Goal: Information Seeking & Learning: Find specific fact

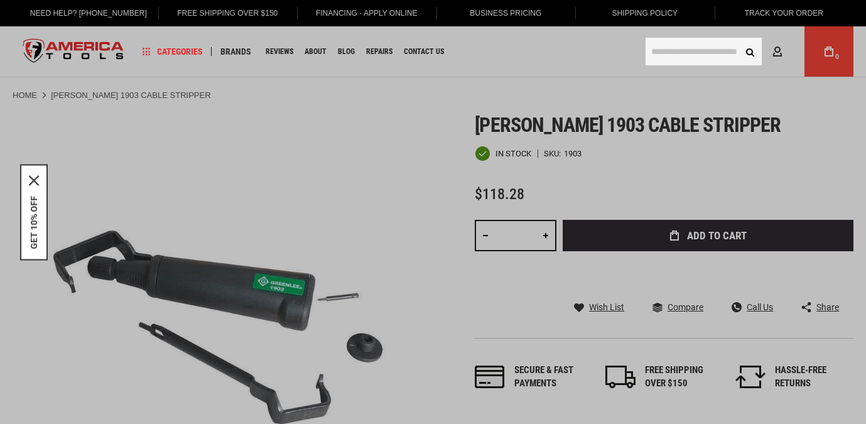
click at [673, 49] on input "text" at bounding box center [703, 52] width 116 height 28
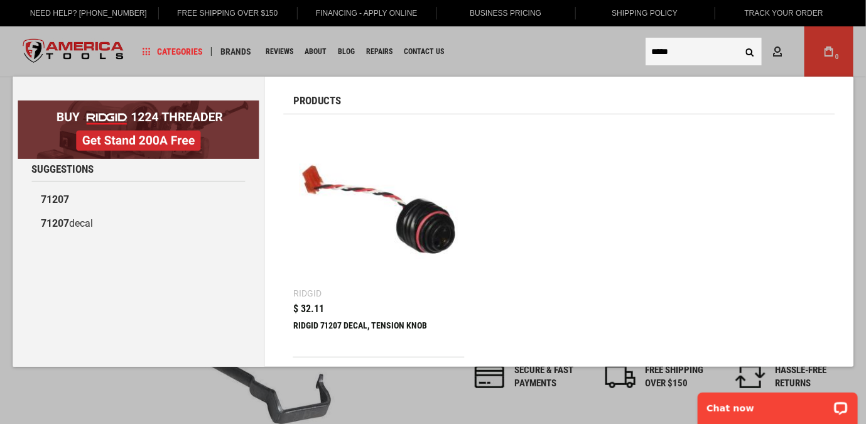
type input "*****"
click at [397, 159] on img at bounding box center [378, 209] width 158 height 158
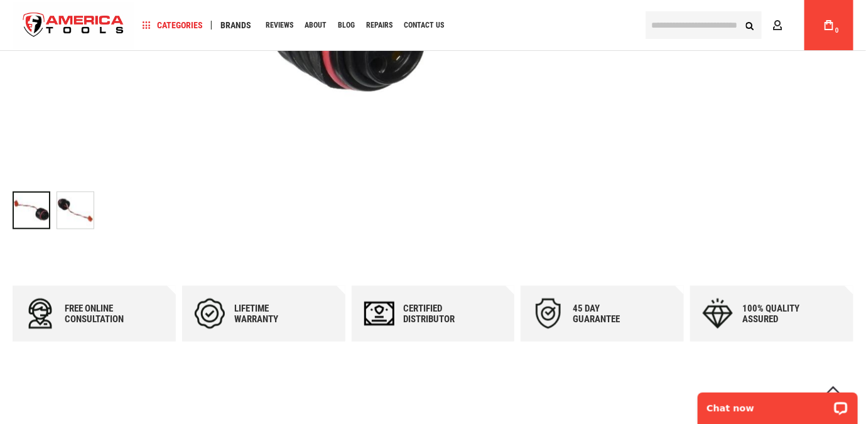
scroll to position [463, 0]
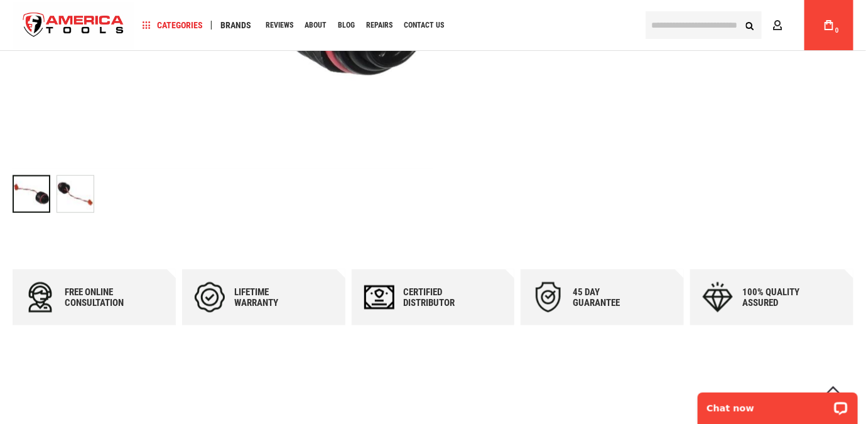
click at [78, 201] on img "RIDGID 71207 DECAL, TENSION KNOB" at bounding box center [75, 194] width 36 height 36
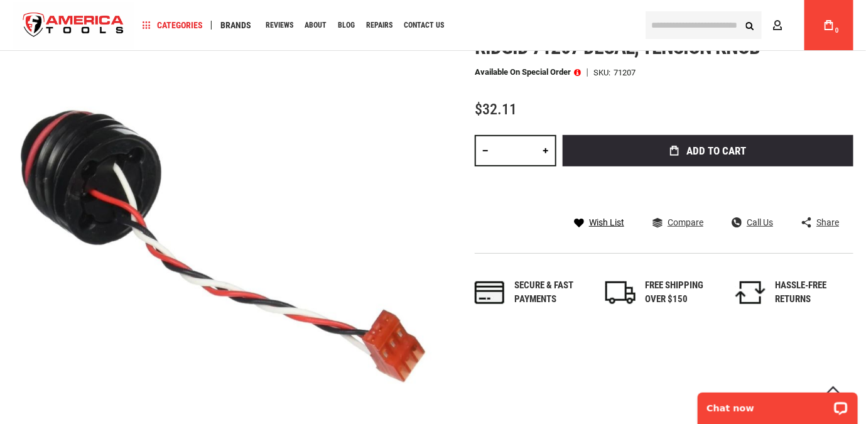
scroll to position [112, 0]
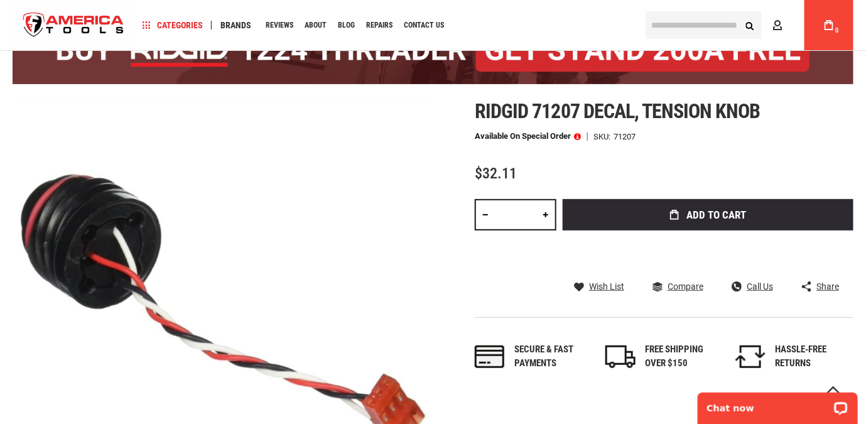
click at [709, 31] on input "text" at bounding box center [703, 25] width 116 height 28
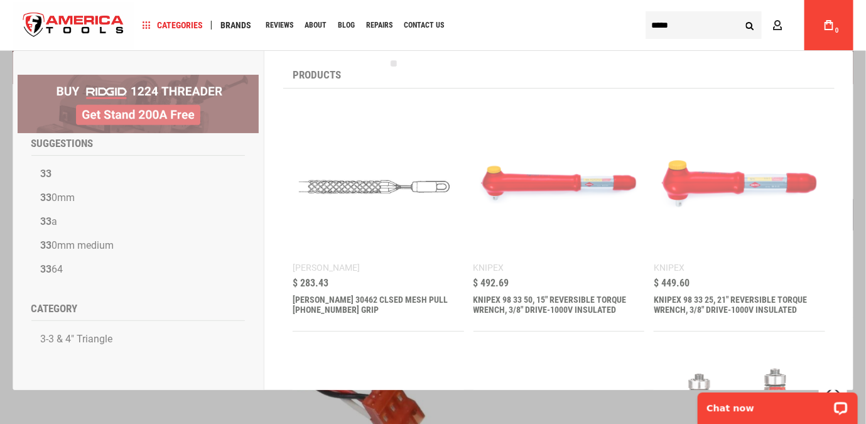
type input "*****"
click at [737, 13] on button "Search" at bounding box center [749, 25] width 24 height 24
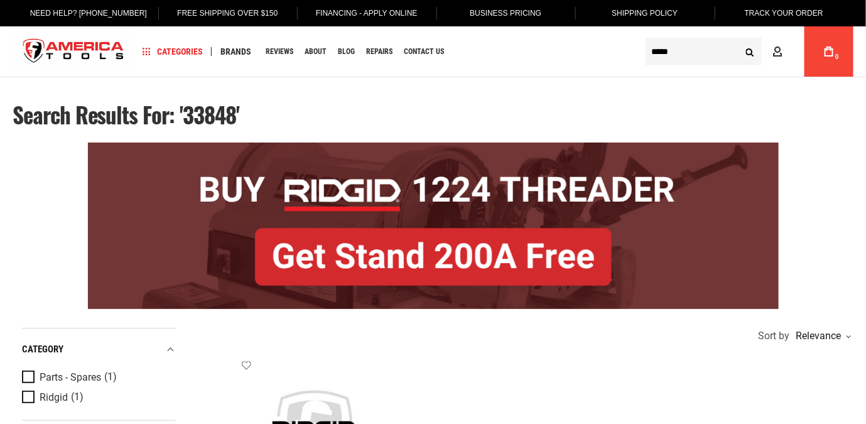
type input "******"
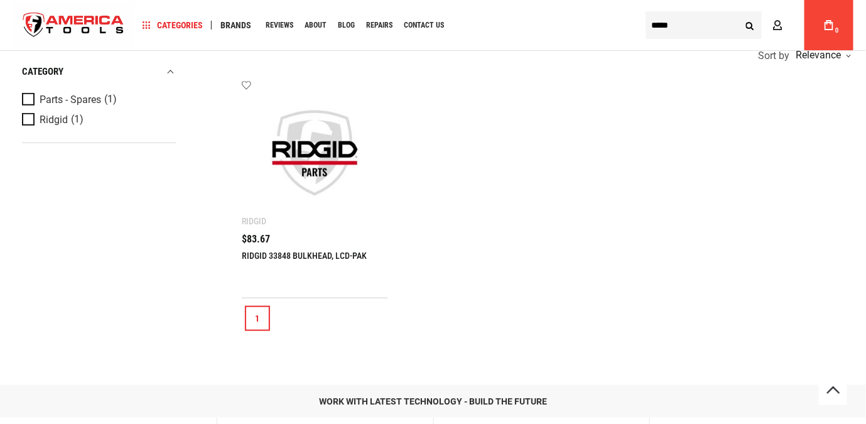
scroll to position [301, 0]
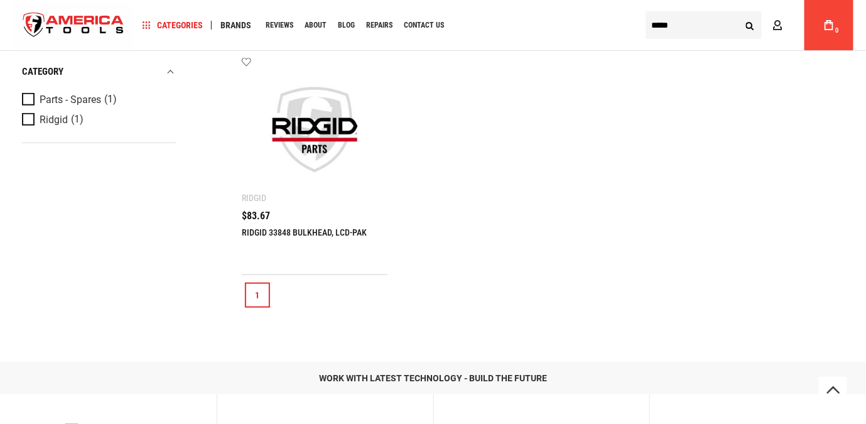
click at [322, 193] on link at bounding box center [315, 129] width 146 height 146
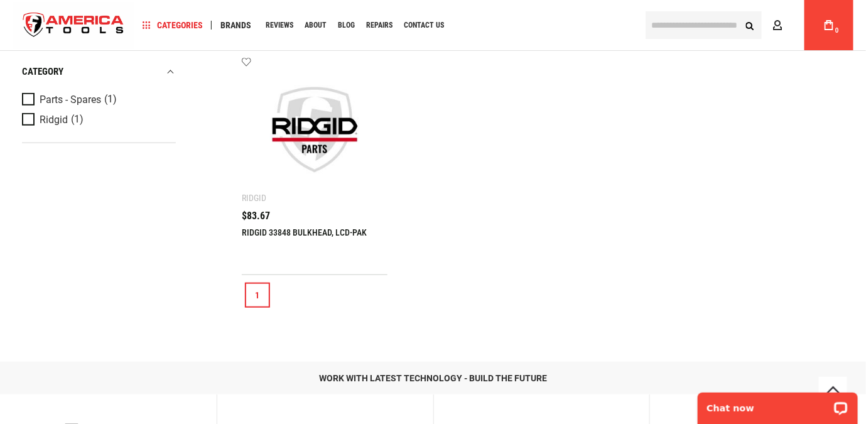
scroll to position [0, 0]
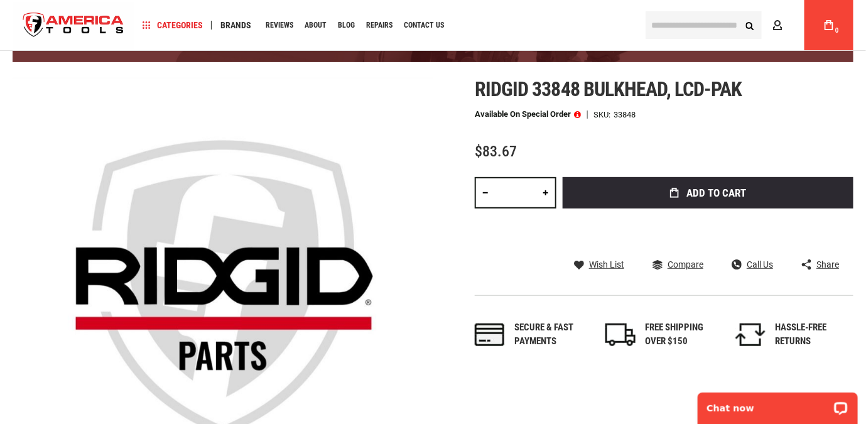
scroll to position [50, 0]
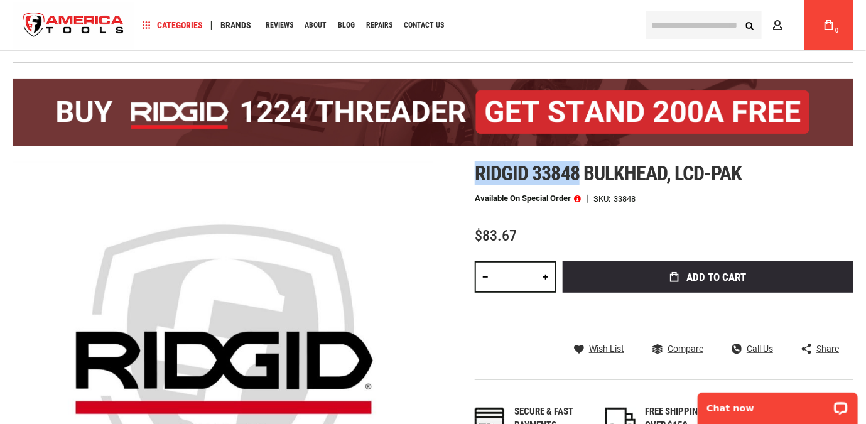
drag, startPoint x: 476, startPoint y: 174, endPoint x: 577, endPoint y: 180, distance: 101.8
click at [577, 180] on span "Ridgid 33848 bulkhead, lcd-pak" at bounding box center [607, 173] width 267 height 24
copy span "Ridgid 33848"
